Goal: Task Accomplishment & Management: Complete application form

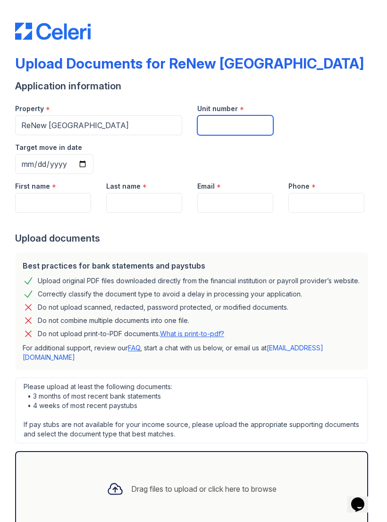
click at [215, 127] on input "Unit number" at bounding box center [235, 125] width 76 height 20
type input "3"
type input "6309"
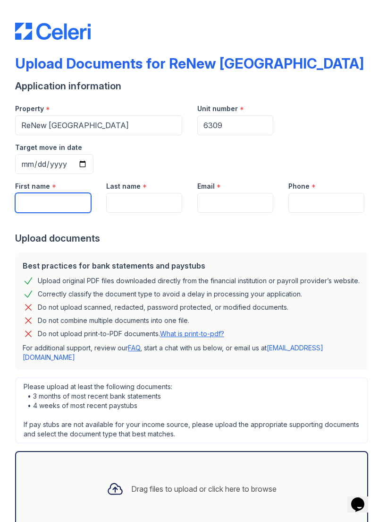
click at [32, 193] on input "First name" at bounding box center [53, 203] width 76 height 20
type input "[PERSON_NAME]"
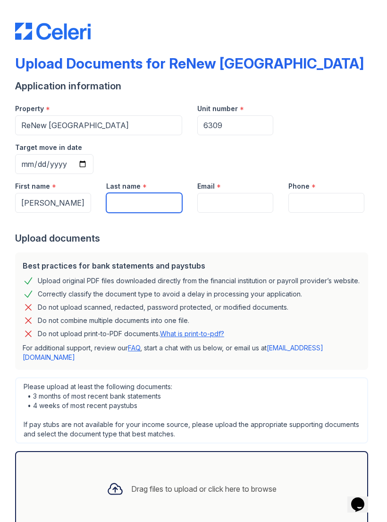
click at [128, 193] on input "Last name" at bounding box center [144, 203] width 76 height 20
type input "[PERSON_NAME]"
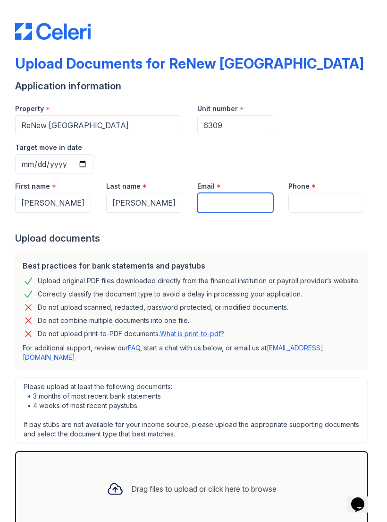
click at [215, 193] on input "Email" at bounding box center [235, 203] width 76 height 20
type input "[EMAIL_ADDRESS][DOMAIN_NAME]"
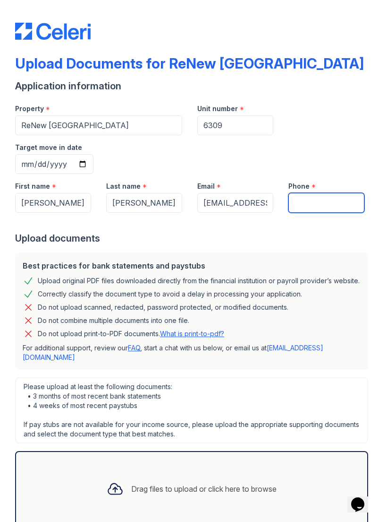
click at [312, 193] on input "Phone" at bounding box center [327, 203] width 76 height 20
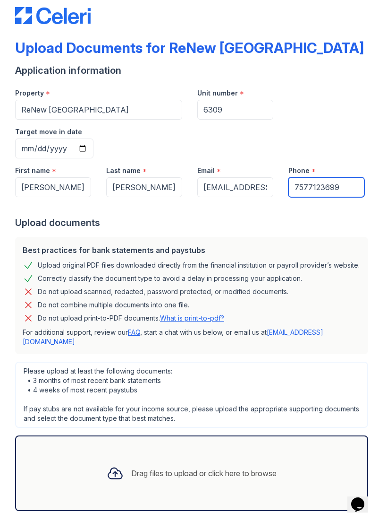
scroll to position [15, 0]
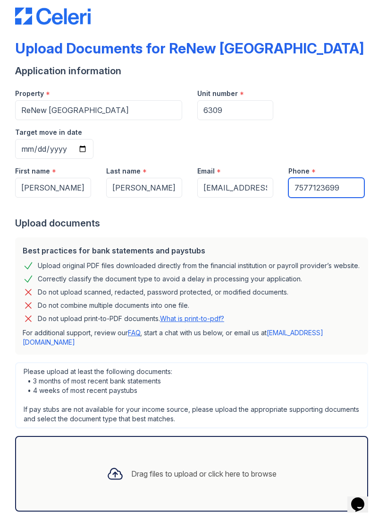
type input "7577123699"
click at [369, 358] on div "Please upload at least the following documents: • 3 months of most recent bank …" at bounding box center [191, 436] width 361 height 157
click at [185, 468] on div "Drag files to upload or click here to browse" at bounding box center [203, 473] width 145 height 11
click at [119, 468] on icon at bounding box center [115, 473] width 14 height 11
